Goal: Find specific page/section: Find specific page/section

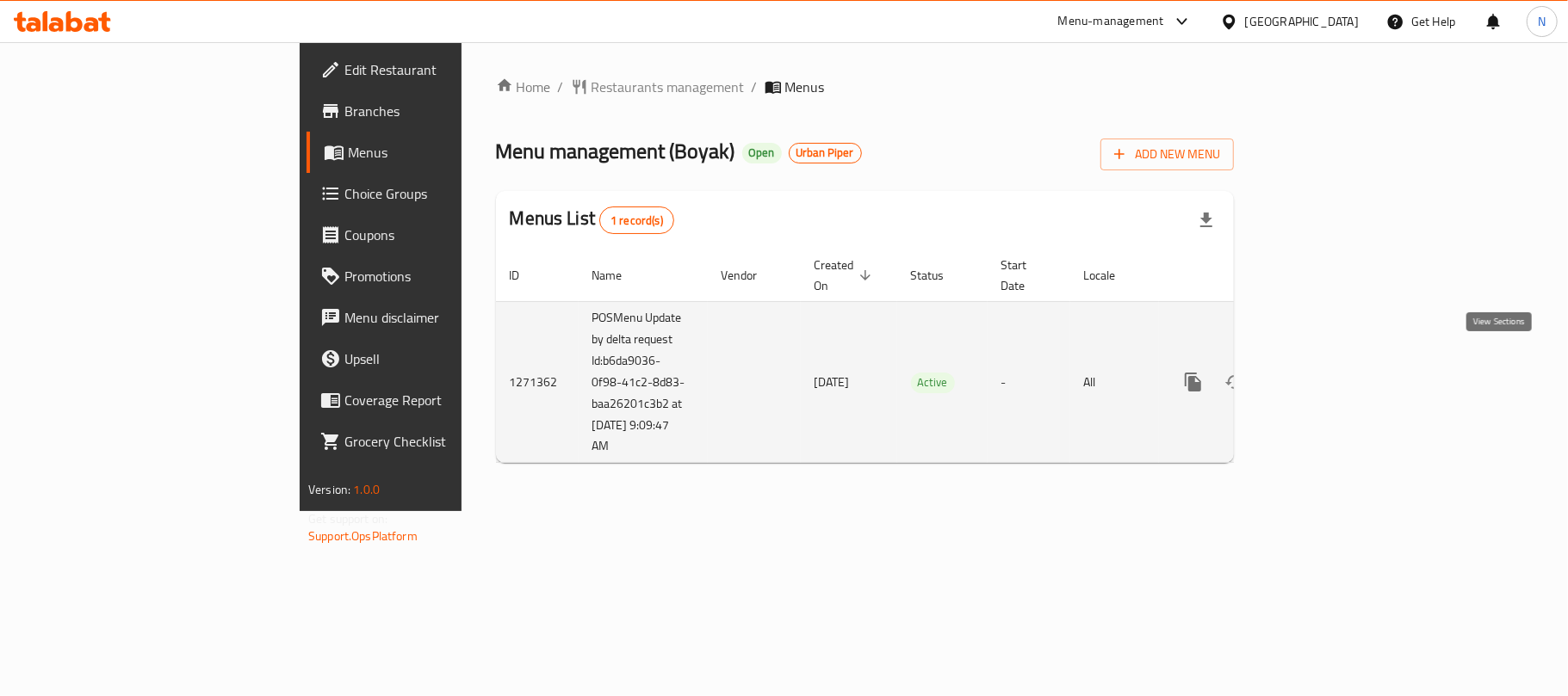
click at [1337, 377] on link "enhanced table" at bounding box center [1316, 381] width 41 height 41
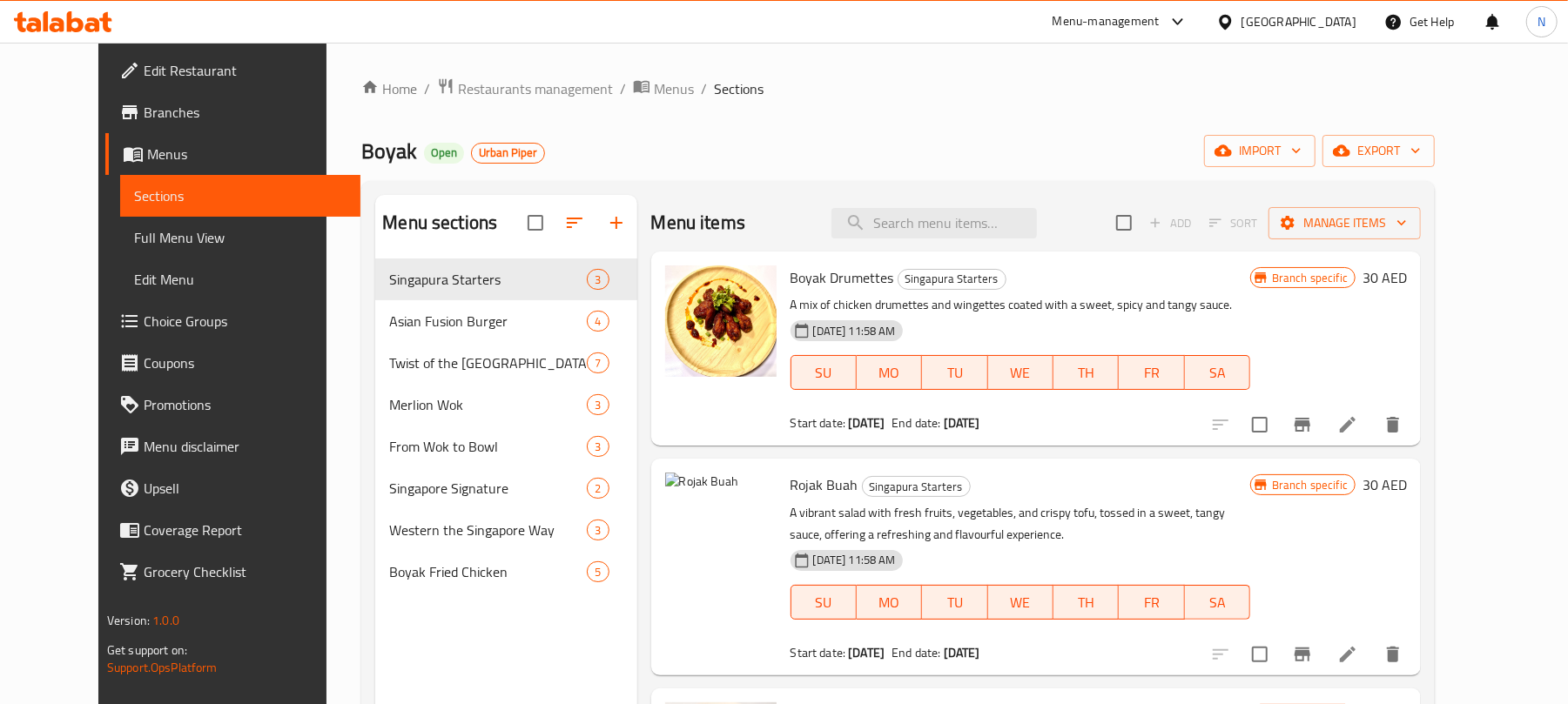
click at [1003, 228] on input "search" at bounding box center [933, 222] width 205 height 30
paste input "Singapore Chilli Crab"
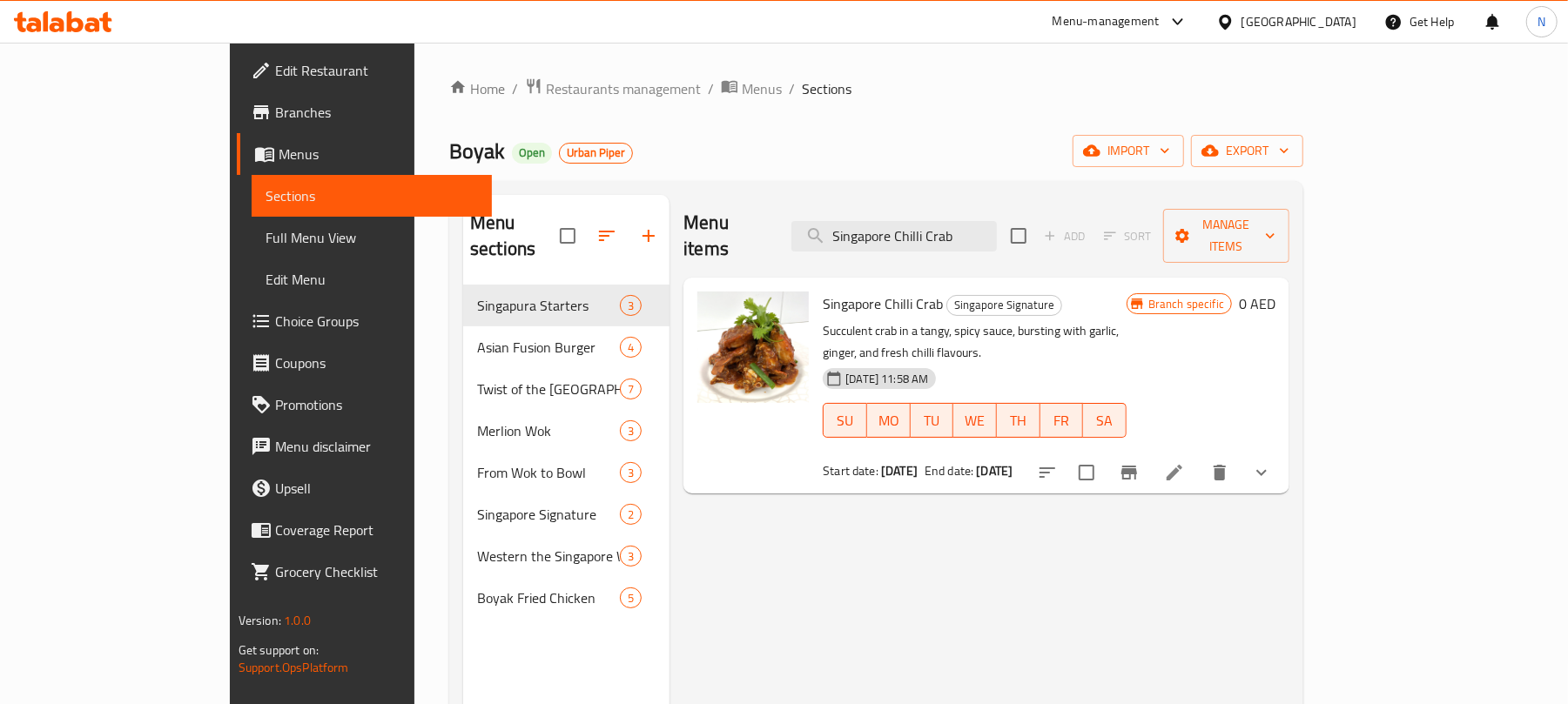
type input "Singapore Chilli Crab"
click at [1282, 452] on button "show more" at bounding box center [1260, 472] width 42 height 42
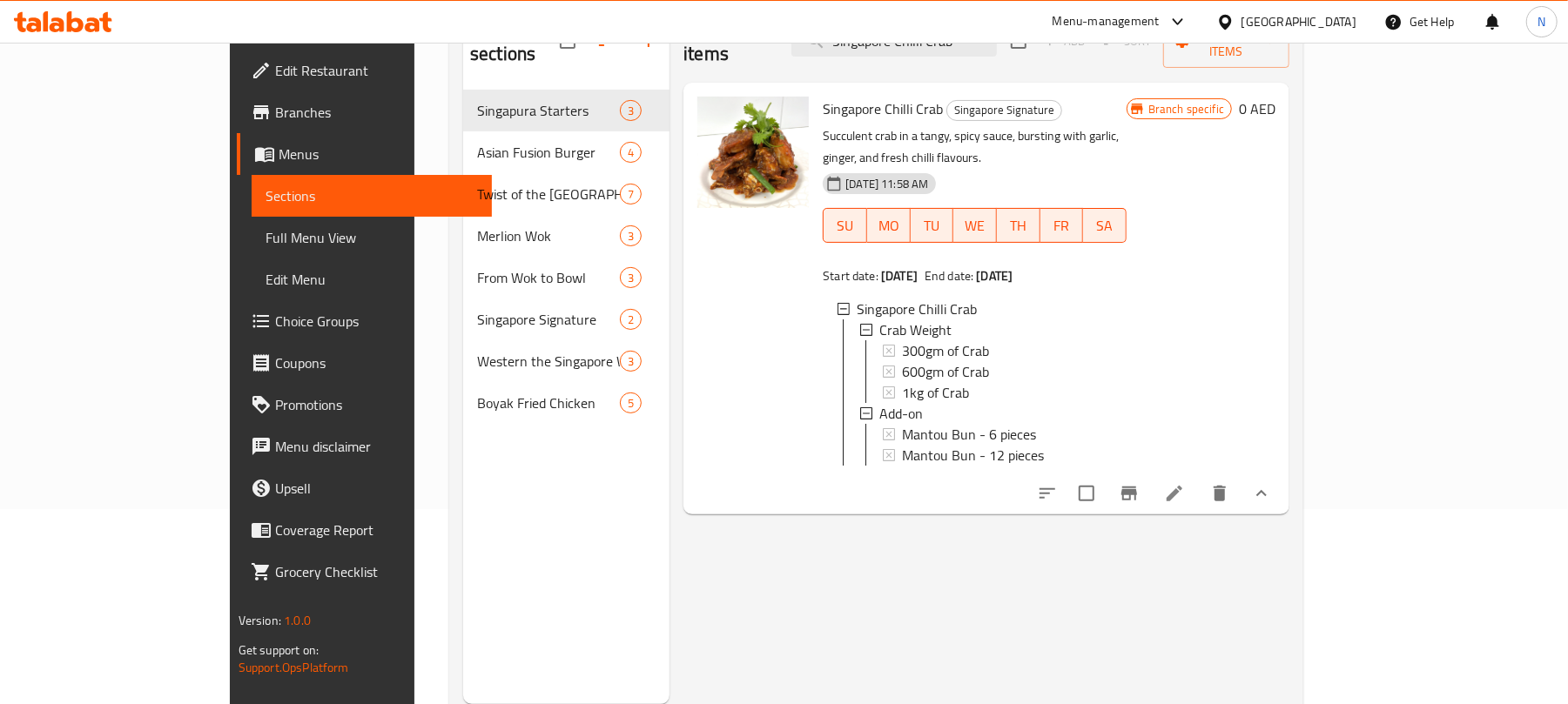
scroll to position [129, 0]
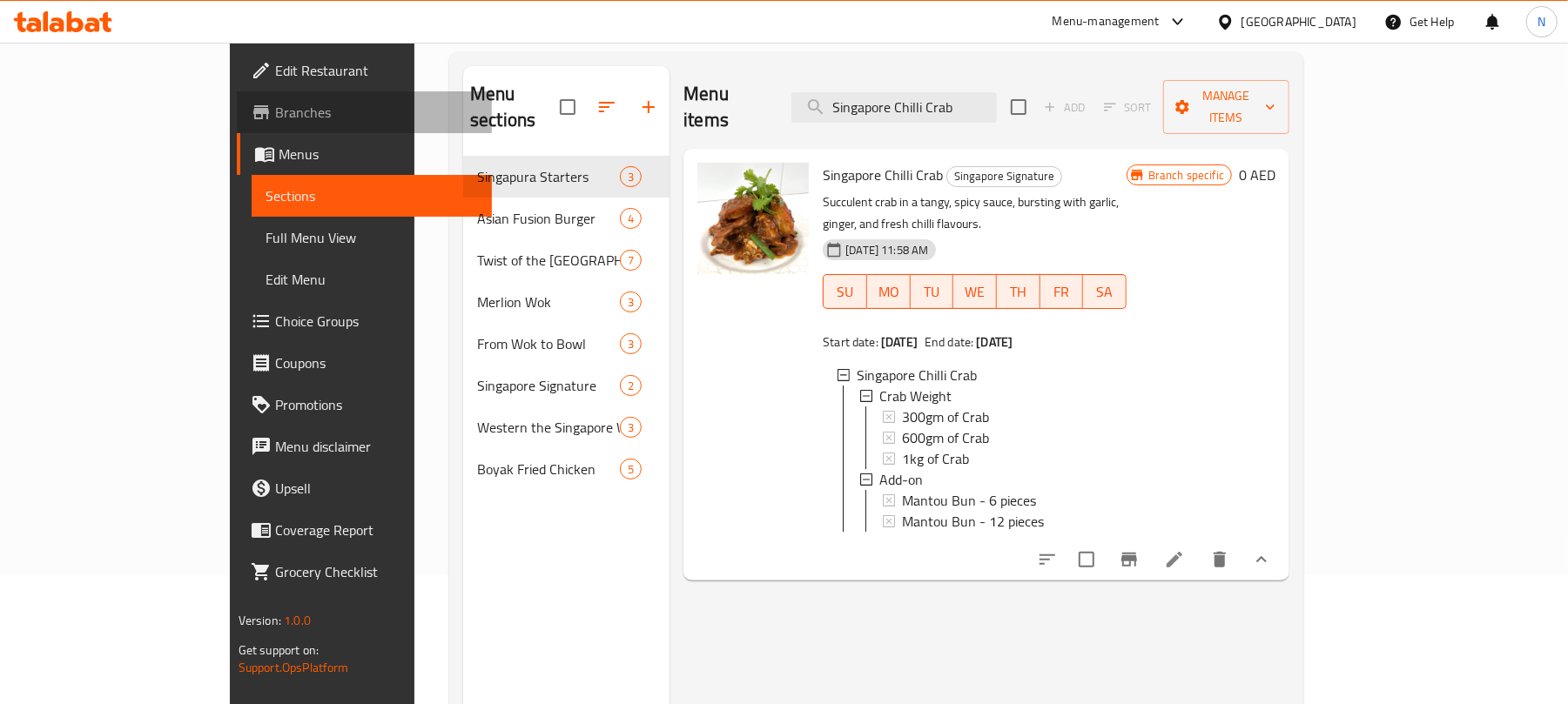
click at [275, 117] on span "Branches" at bounding box center [376, 112] width 203 height 21
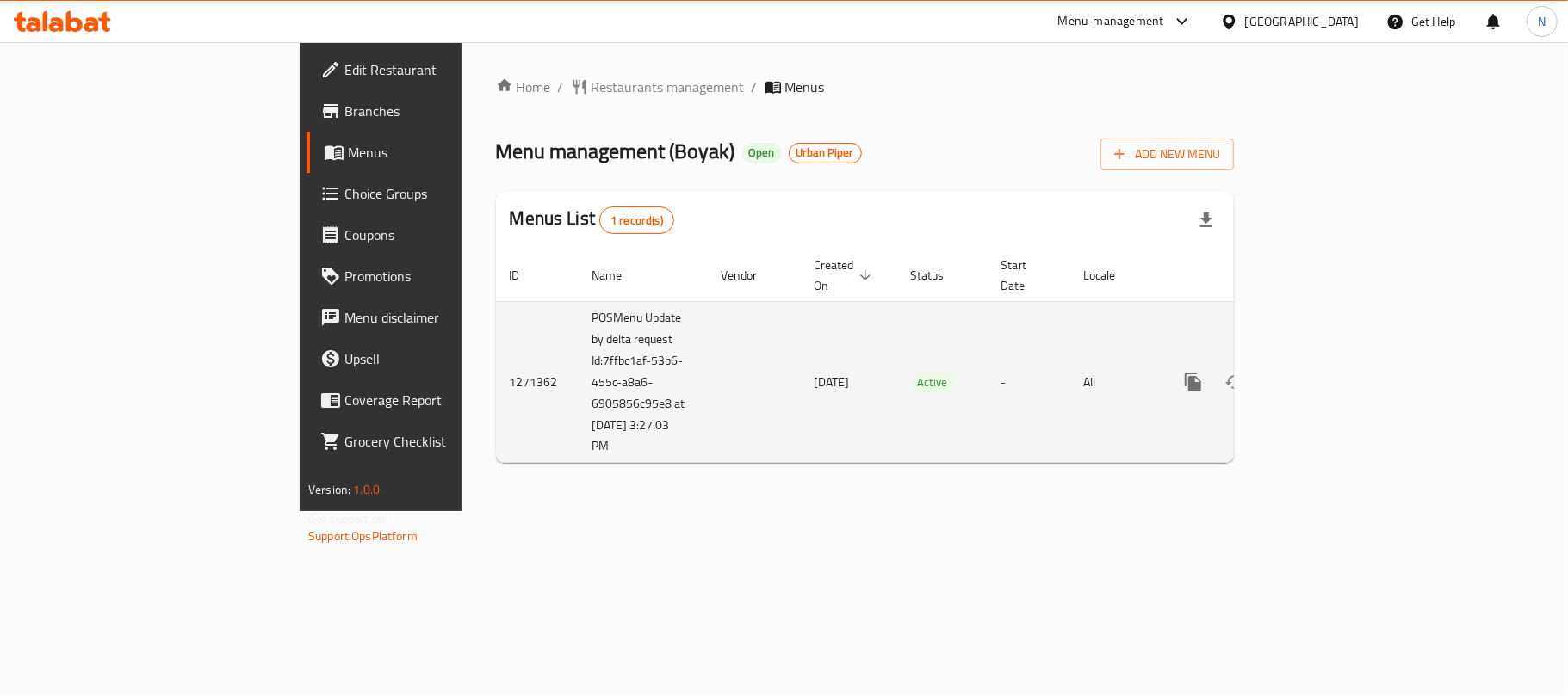
drag, startPoint x: 407, startPoint y: 346, endPoint x: 504, endPoint y: 424, distance: 124.5
click at [579, 424] on td "POSMenu Update by delta request Id:7ffbc1af-53b6-455c-a8a6-6905856c95e8 at [DAT…" at bounding box center [643, 381] width 129 height 162
copy td "7ffbc1af-53b6-455c-a8a6-6905856c95e8 at [DATE] 3:27:03 PM"
drag, startPoint x: 386, startPoint y: 353, endPoint x: 458, endPoint y: 431, distance: 106.2
click at [579, 431] on td "POSMenu Update by delta request Id:7ffbc1af-53b6-455c-a8a6-6905856c95e8 at [DAT…" at bounding box center [643, 381] width 129 height 162
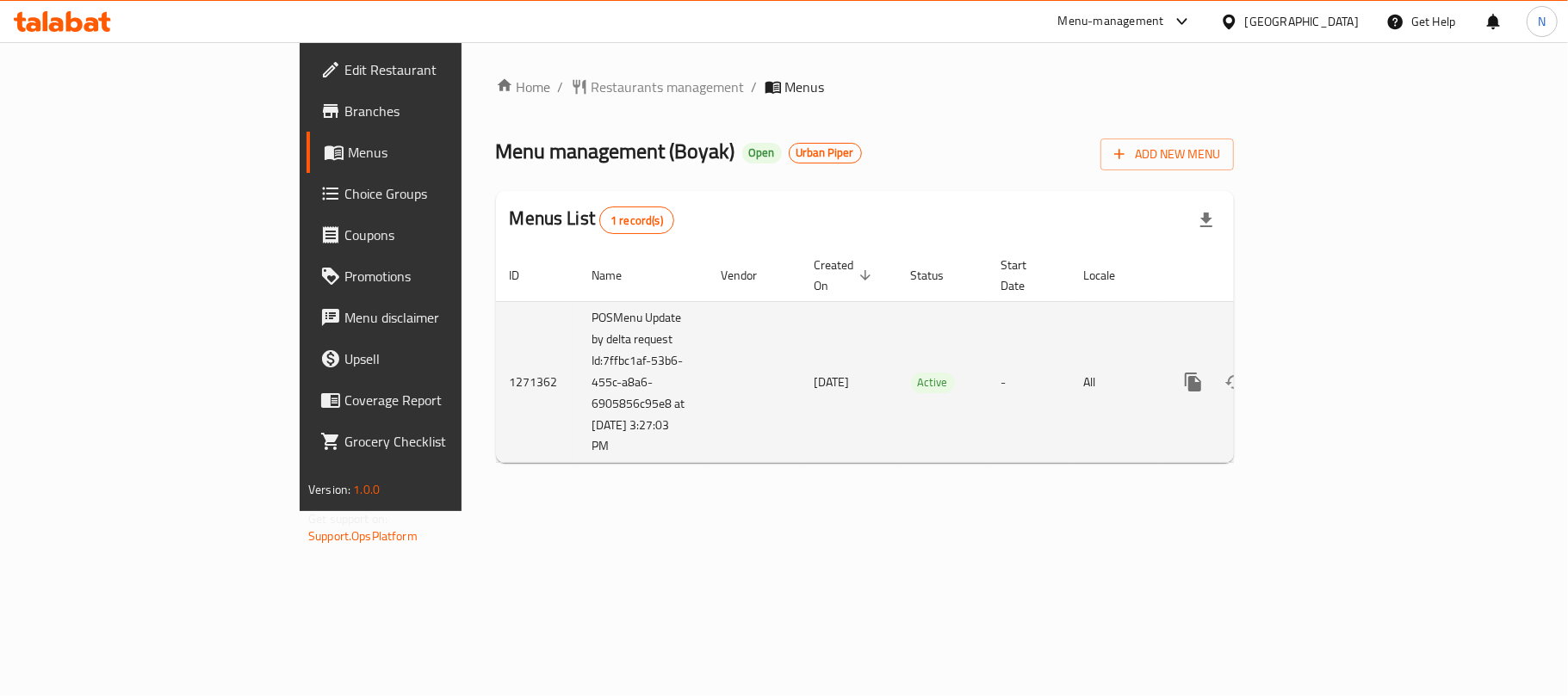
copy td "Id:7ffbc1af-53b6-455c-a8a6-6905856c95e8 at [DATE] 3:27:03 PM"
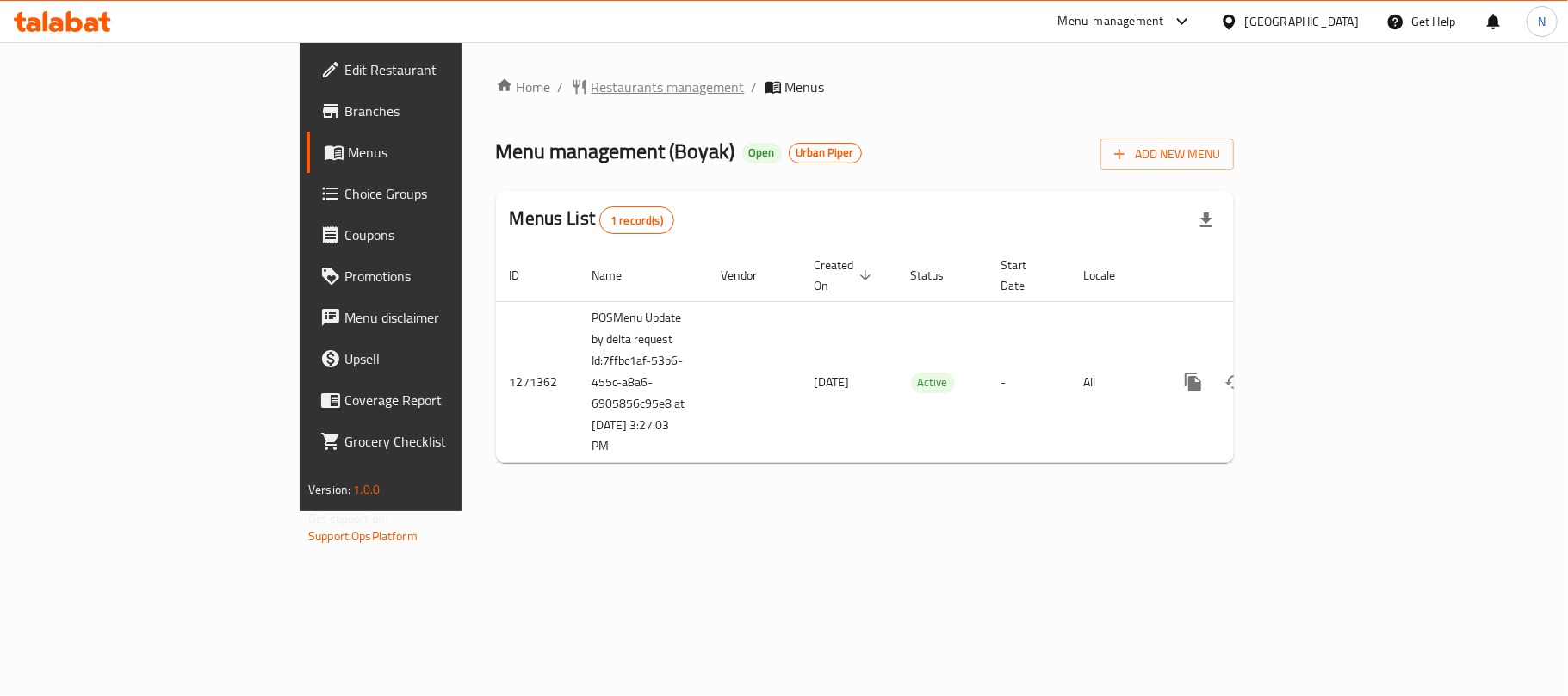
click at [591, 77] on span "Restaurants management" at bounding box center [668, 87] width 153 height 21
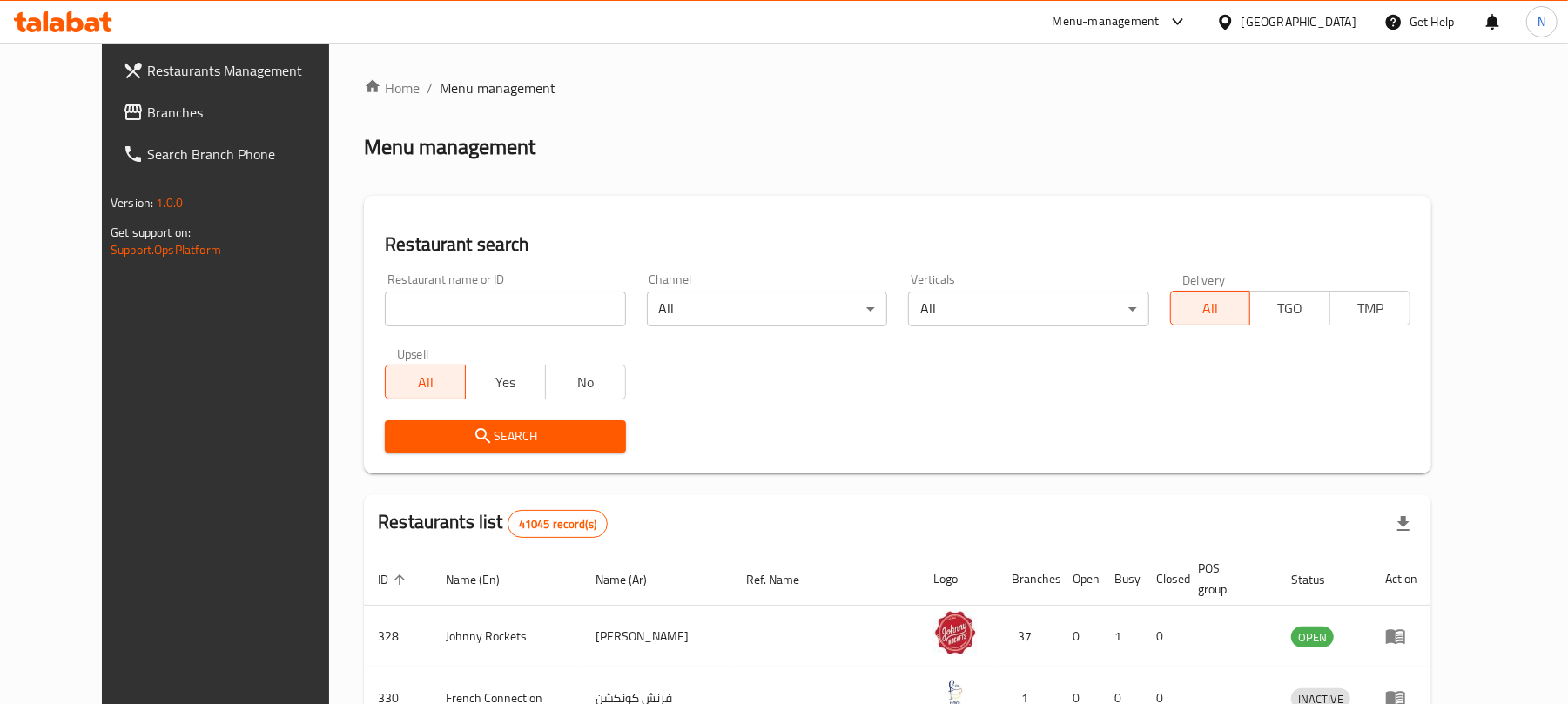
click at [397, 314] on div at bounding box center [784, 352] width 1568 height 704
click at [397, 314] on input "search" at bounding box center [505, 308] width 240 height 35
paste input "2175"
type input "2175"
click at [400, 447] on span "Search" at bounding box center [505, 436] width 213 height 21
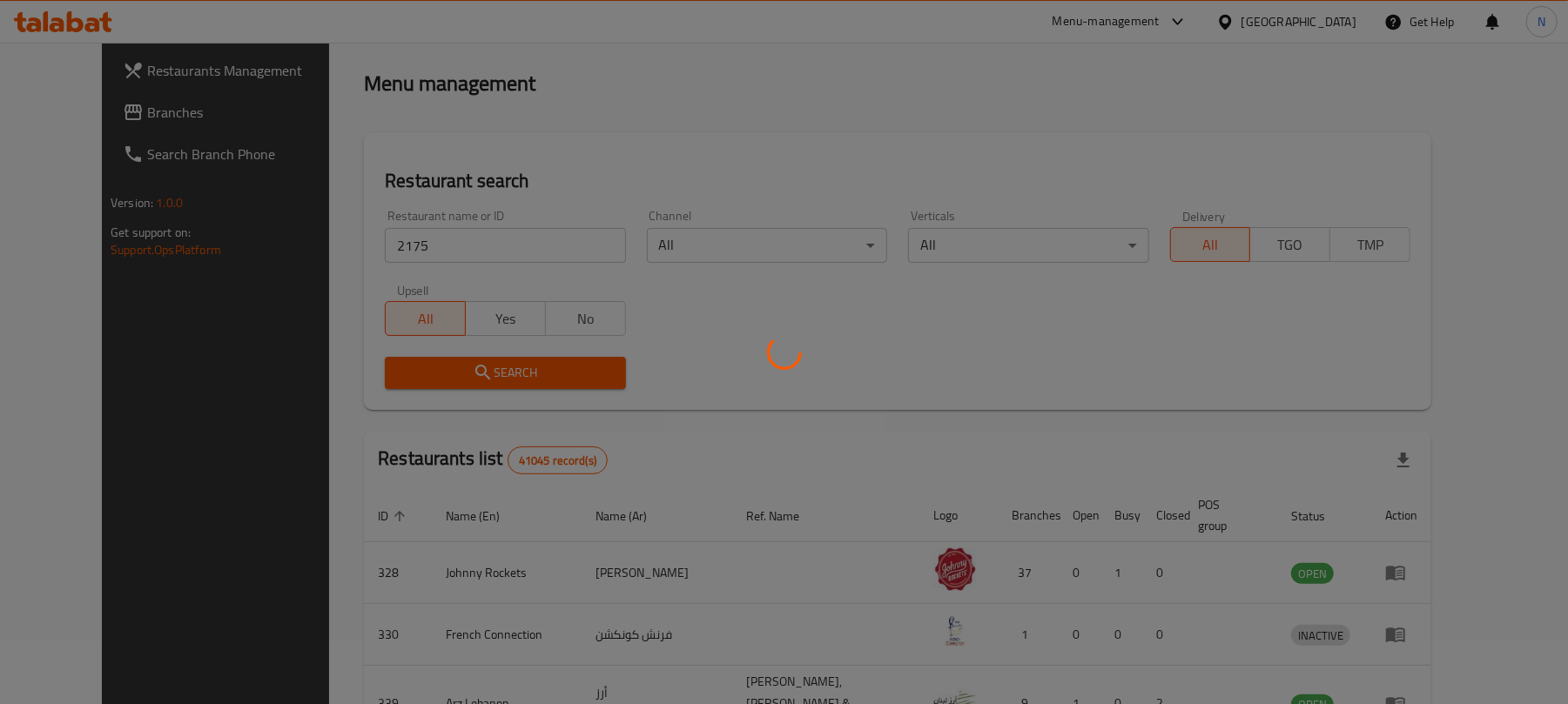
scroll to position [8, 0]
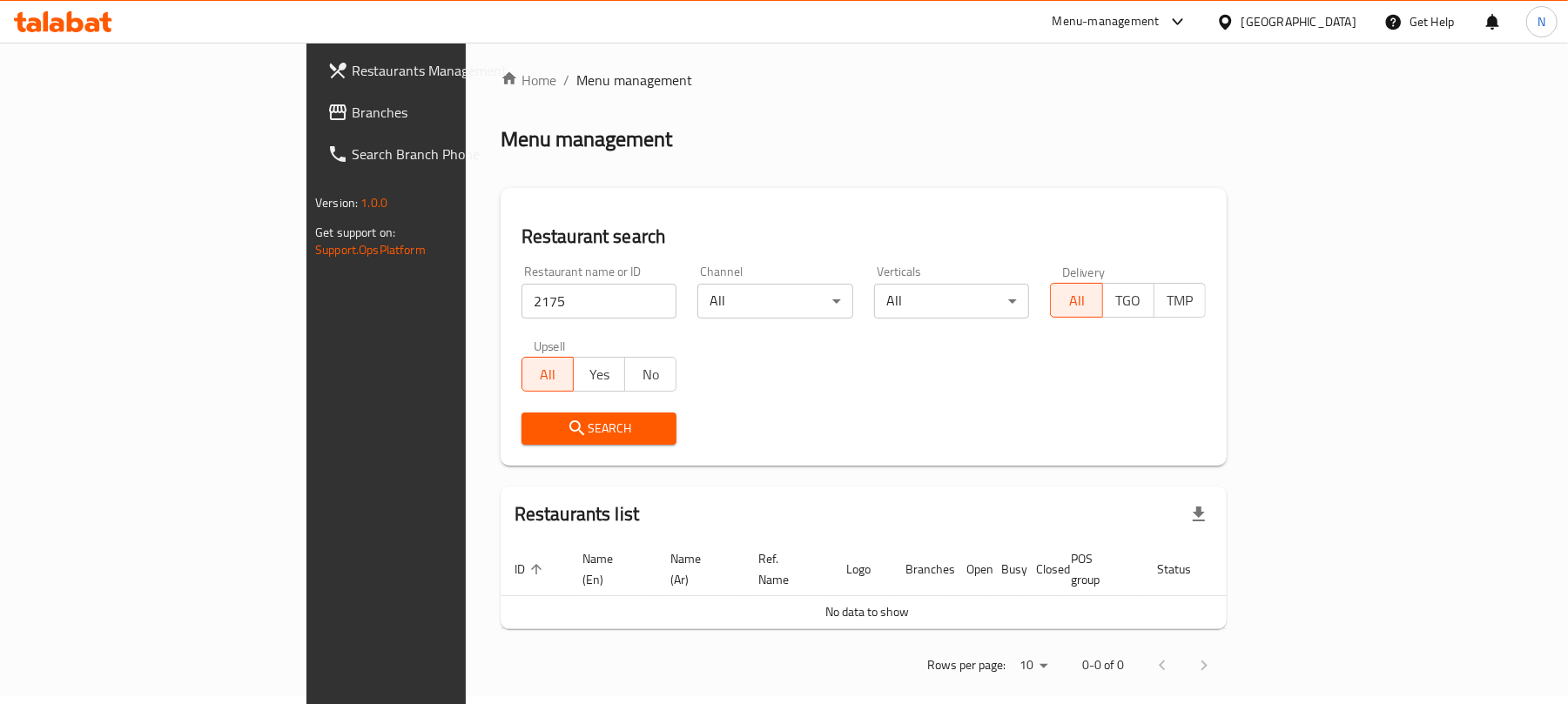
click at [1330, 26] on div "[GEOGRAPHIC_DATA]" at bounding box center [1298, 22] width 115 height 19
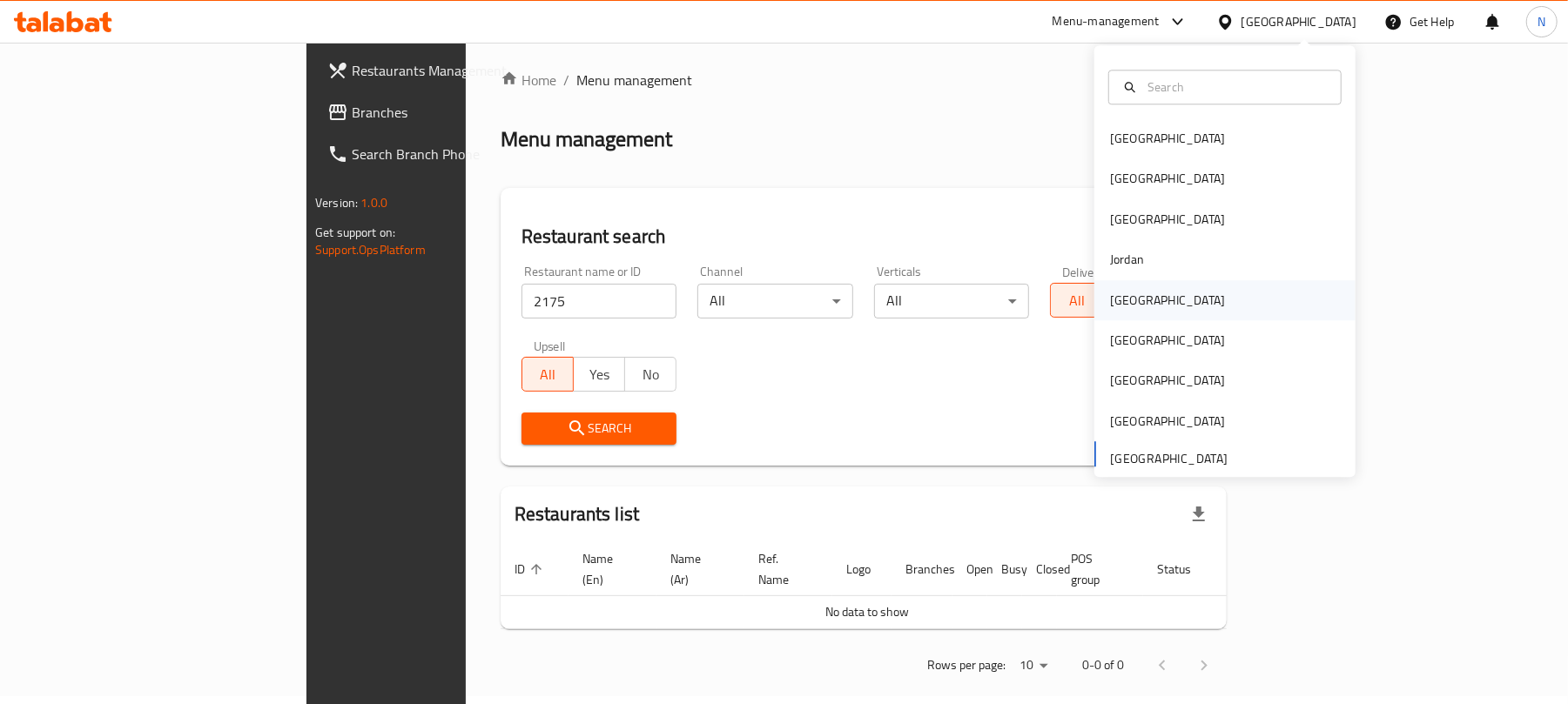
click at [1167, 305] on div "[GEOGRAPHIC_DATA]" at bounding box center [1225, 300] width 261 height 40
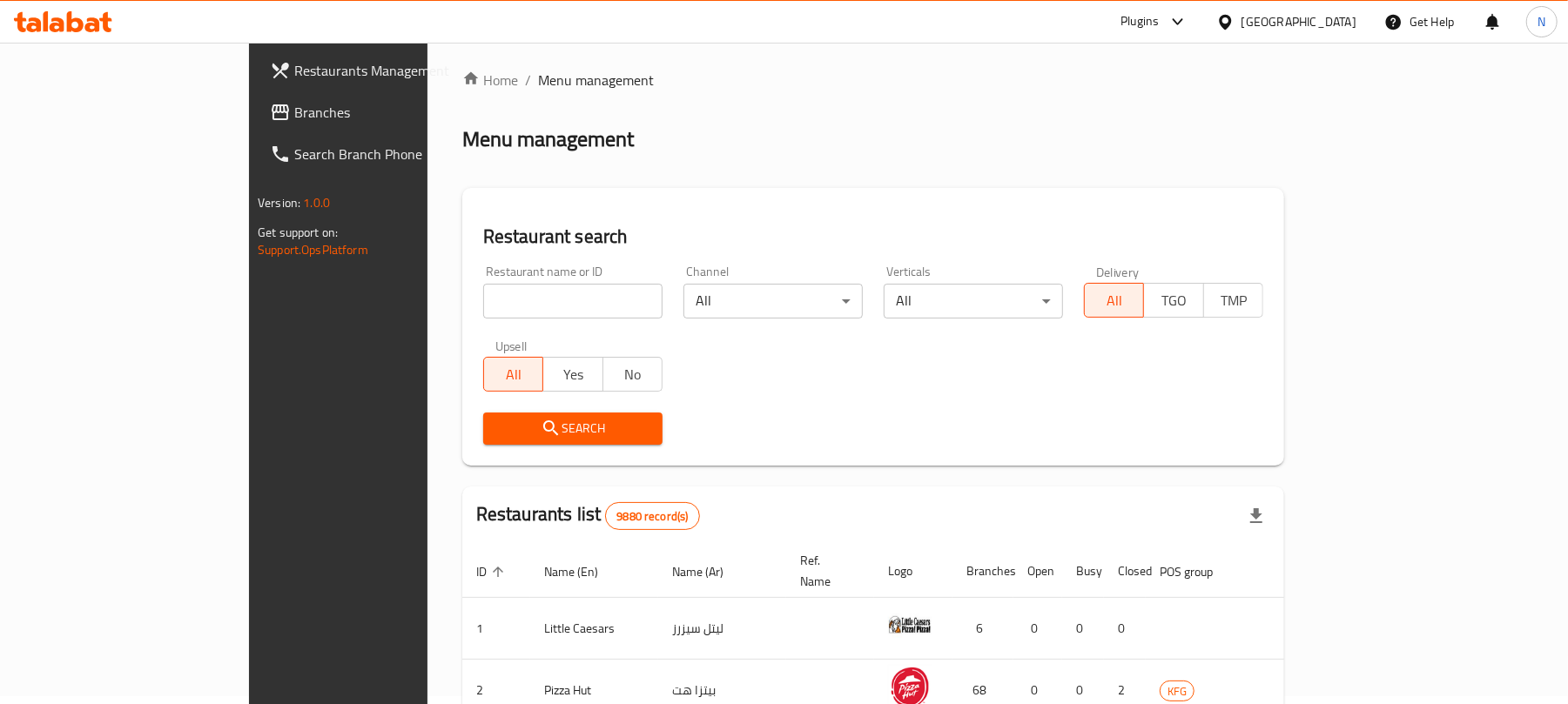
click at [483, 305] on input "search" at bounding box center [572, 301] width 179 height 35
paste input "2175"
type input "2175"
drag, startPoint x: 459, startPoint y: 408, endPoint x: 458, endPoint y: 444, distance: 36.0
click at [473, 444] on div "Search" at bounding box center [573, 428] width 200 height 53
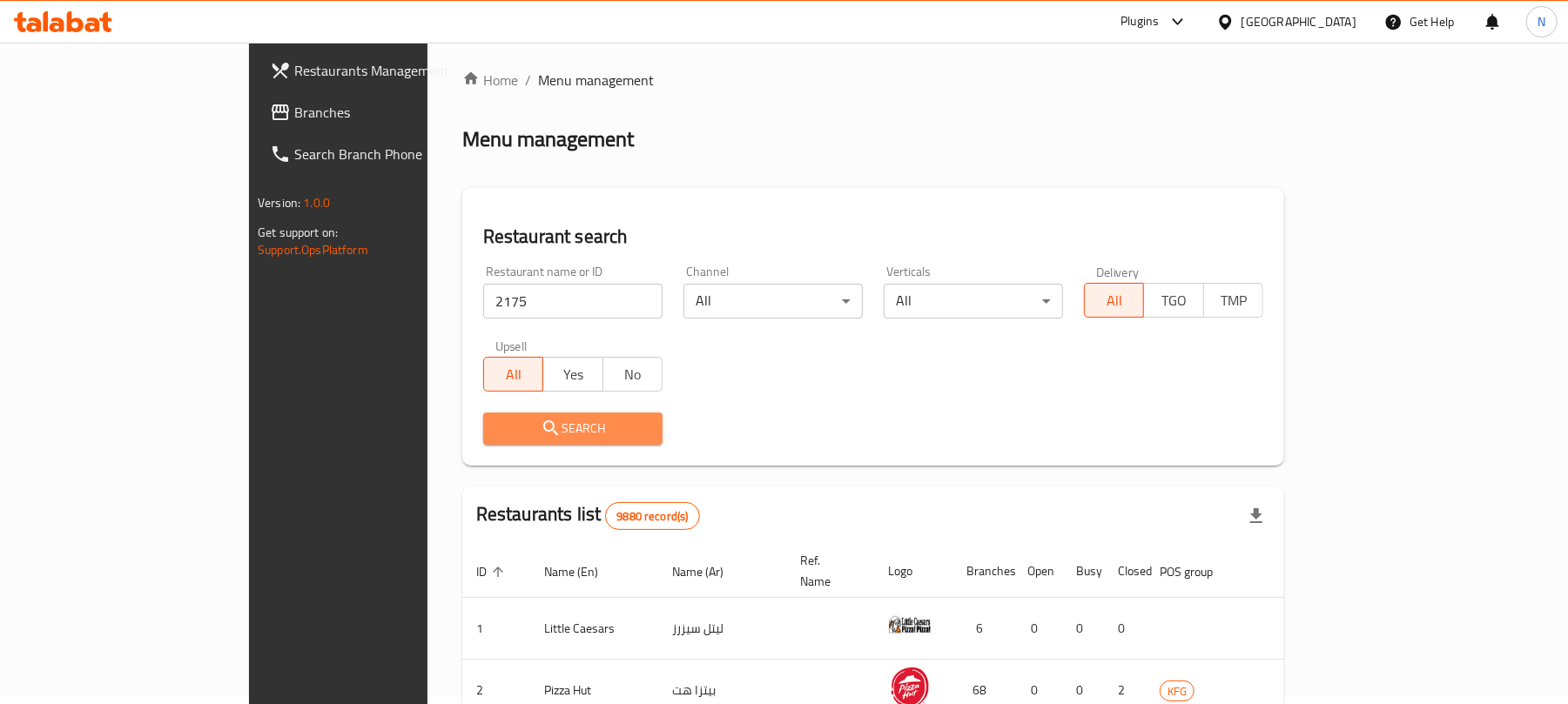
click at [497, 425] on span "Search" at bounding box center [573, 428] width 152 height 21
click at [458, 425] on div at bounding box center [784, 352] width 1568 height 704
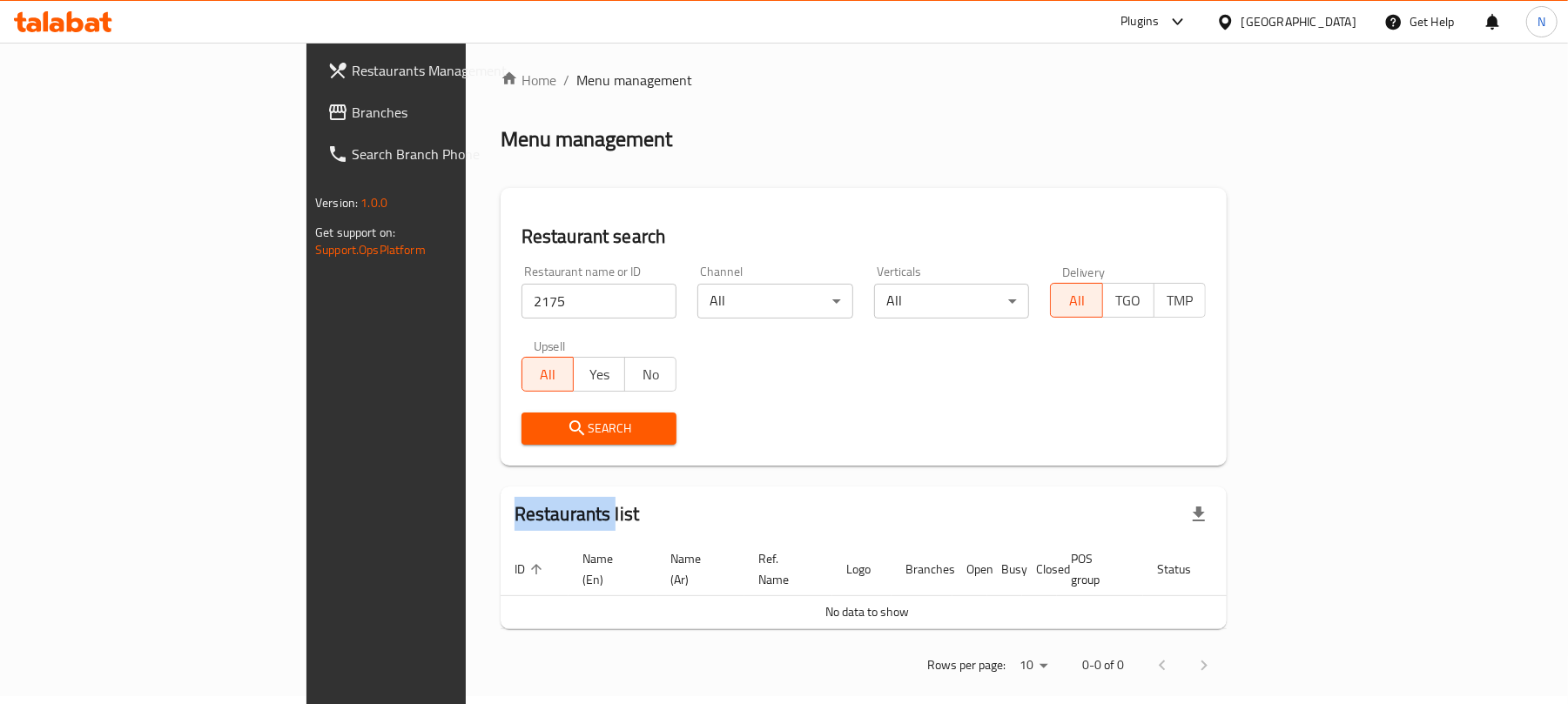
click at [1230, 19] on icon at bounding box center [1225, 20] width 13 height 15
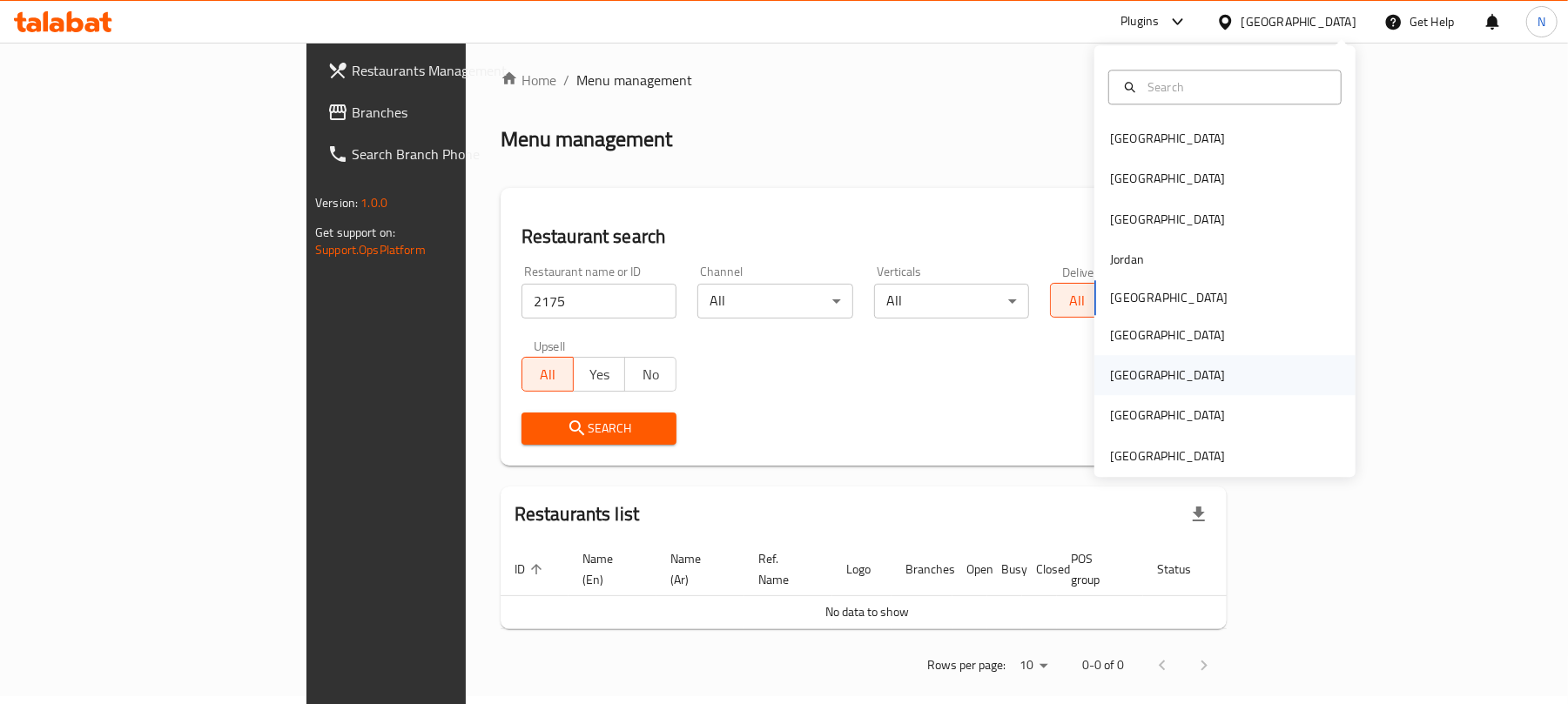
click at [1114, 380] on div "[GEOGRAPHIC_DATA]" at bounding box center [1167, 375] width 115 height 19
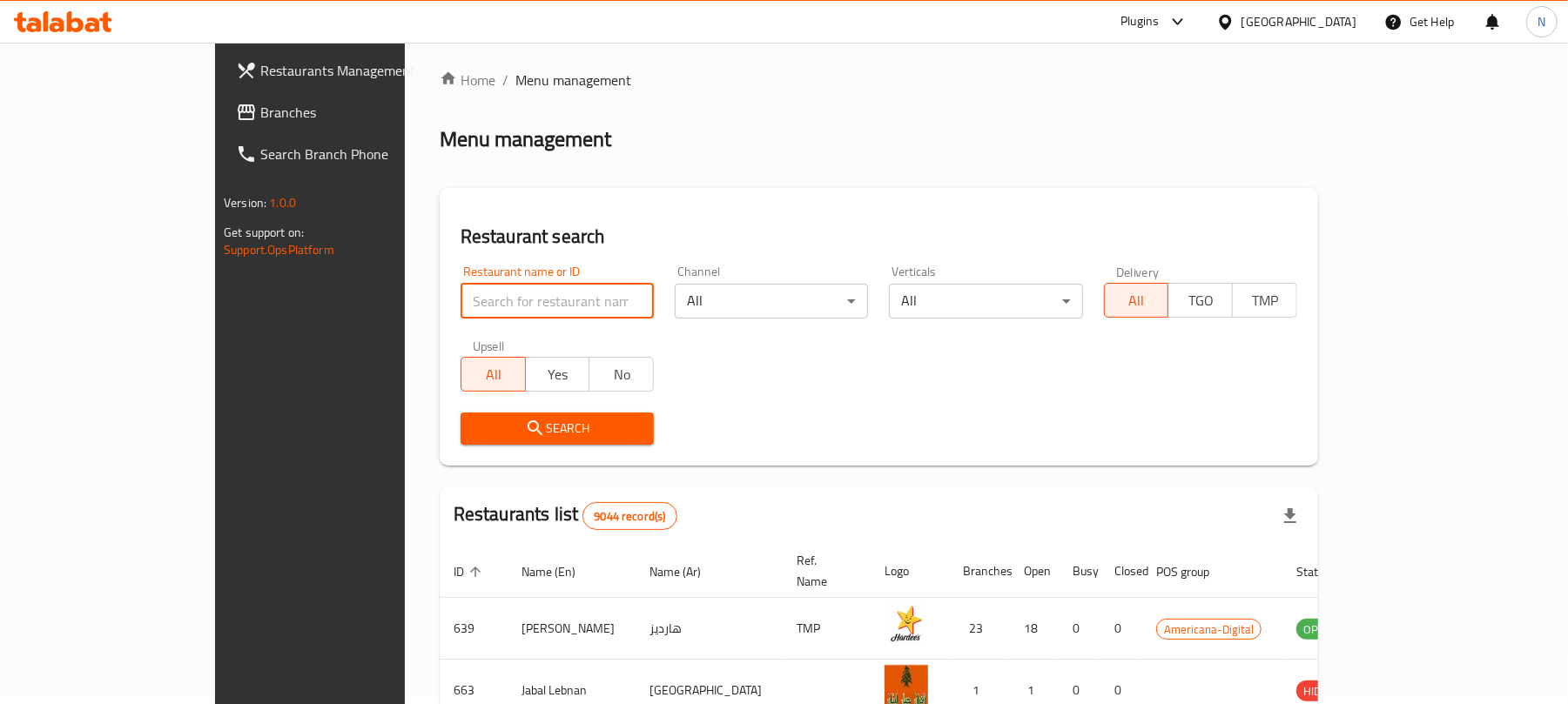
click at [460, 309] on input "search" at bounding box center [557, 301] width 193 height 35
paste input "2175"
type input "2175"
click at [460, 413] on button "Search" at bounding box center [557, 428] width 193 height 32
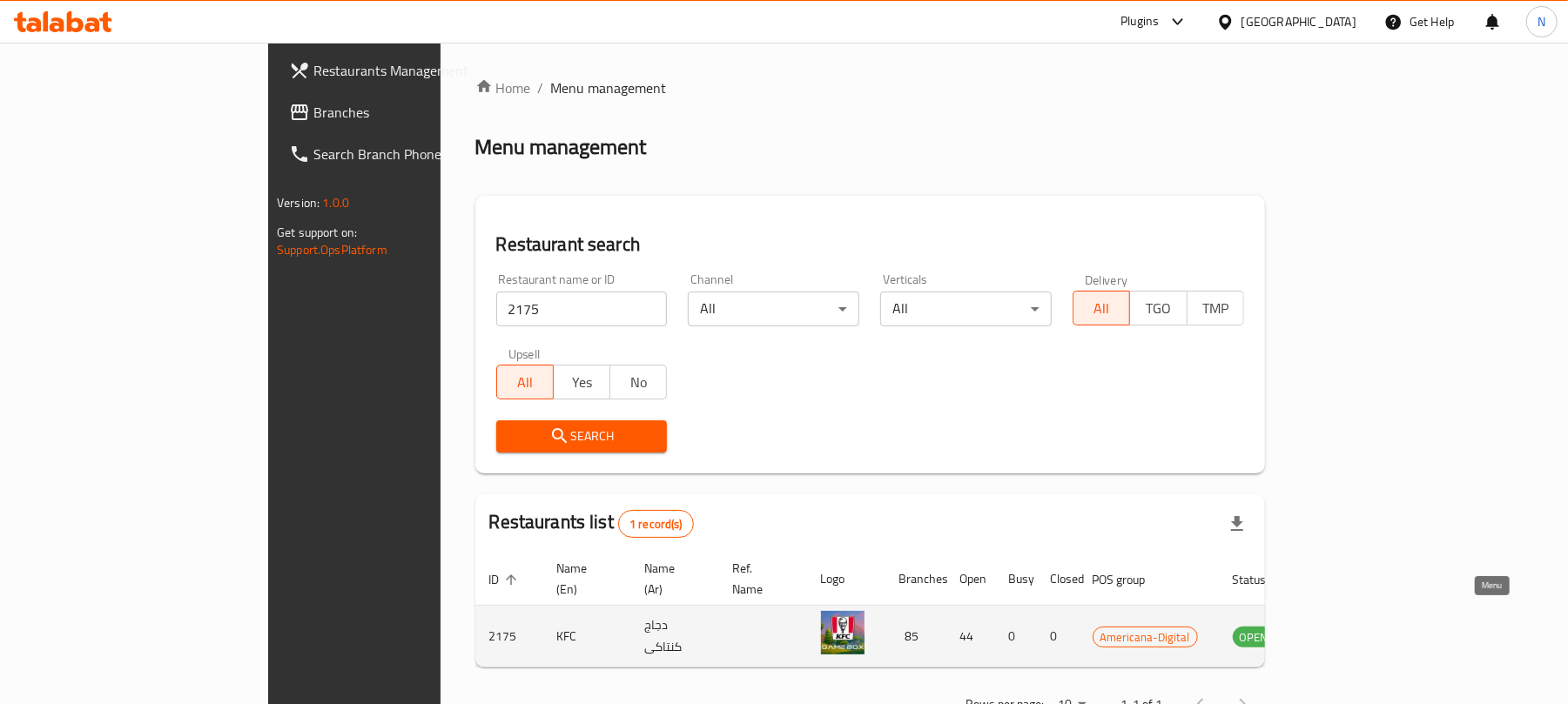
click at [1356, 626] on link "enhanced table" at bounding box center [1340, 636] width 32 height 21
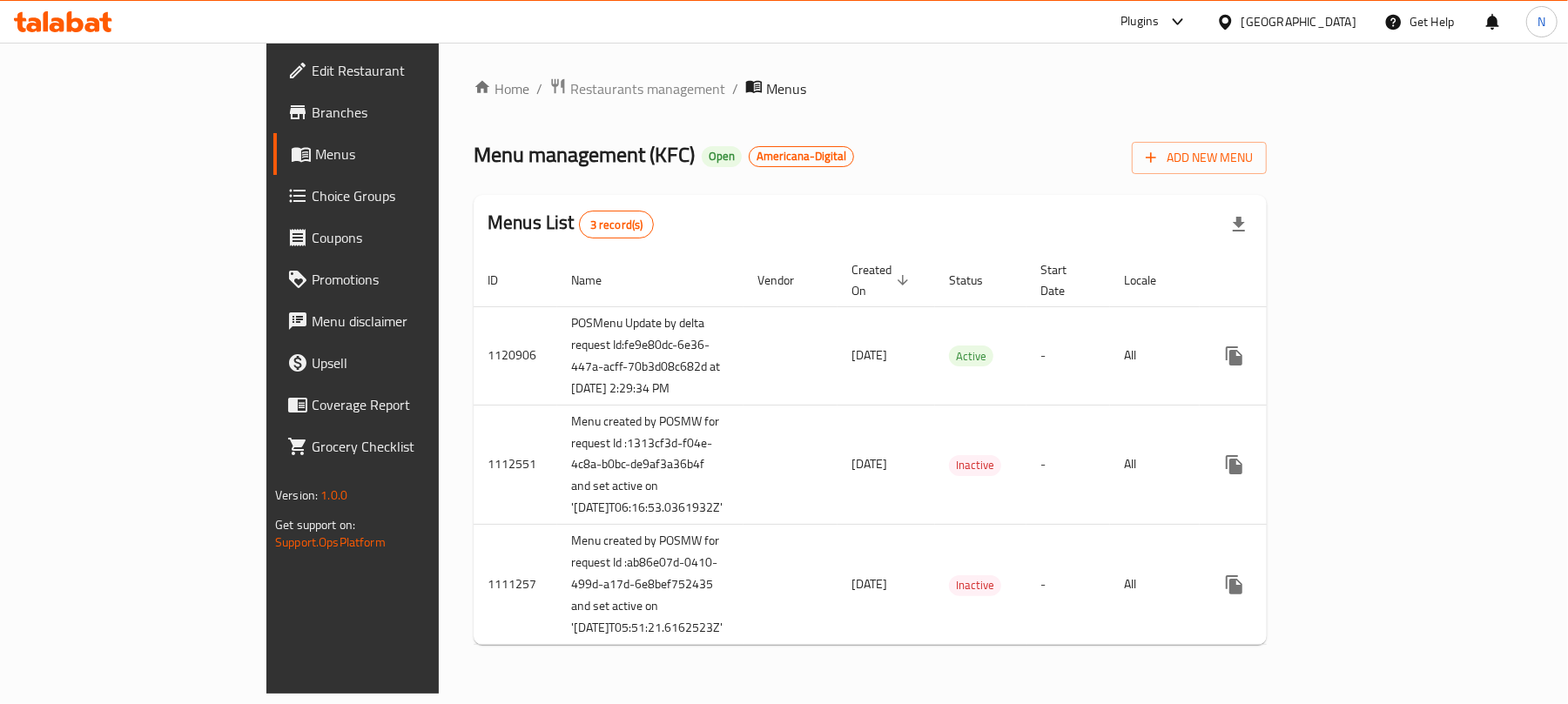
click at [274, 85] on link "Edit Restaurant" at bounding box center [401, 70] width 255 height 42
